Goal: Transaction & Acquisition: Obtain resource

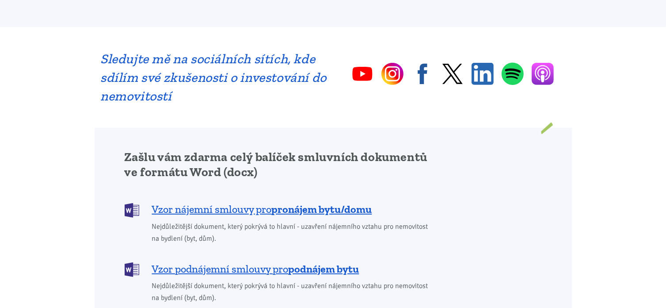
scroll to position [619, 0]
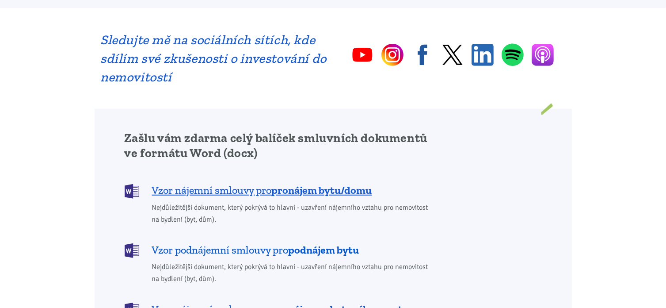
click at [276, 243] on span "Vzor podnájemní smlouvy pro podnájem bytu" at bounding box center [255, 250] width 207 height 14
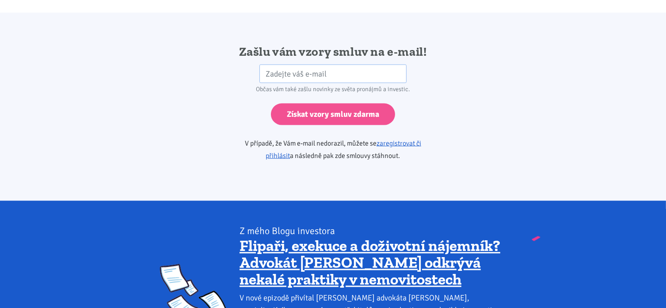
scroll to position [1476, 0]
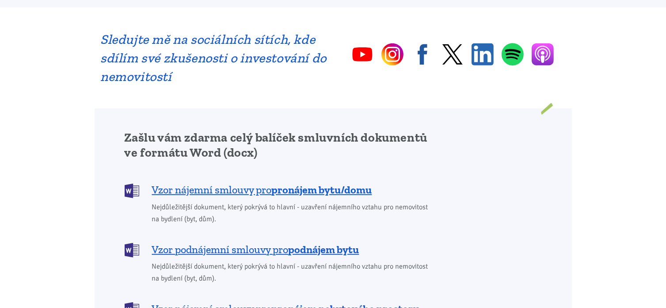
scroll to position [619, 0]
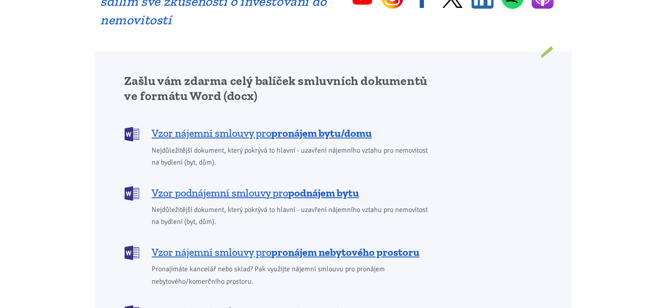
scroll to position [751, 0]
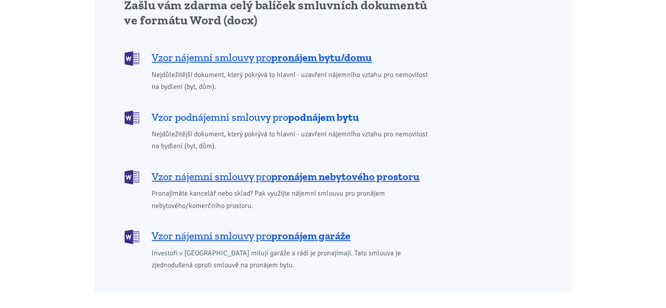
click at [257, 110] on span "Vzor podnájemní smlouvy pro podnájem bytu" at bounding box center [255, 117] width 207 height 14
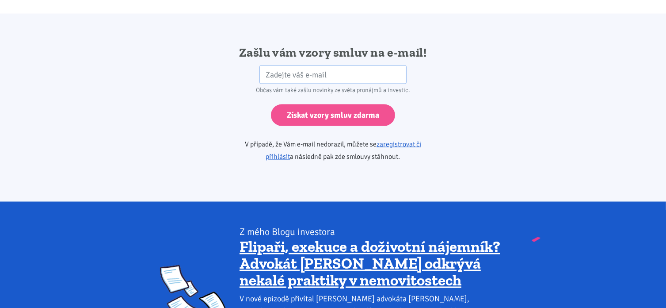
scroll to position [1476, 0]
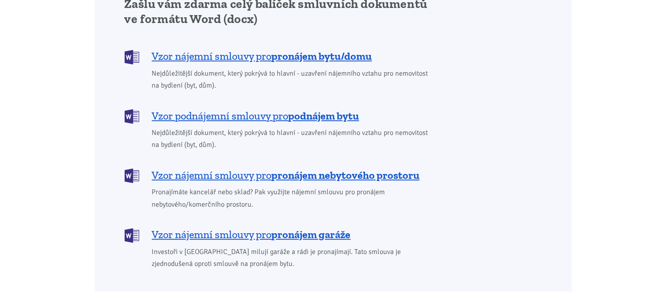
scroll to position [751, 0]
